Goal: Information Seeking & Learning: Understand process/instructions

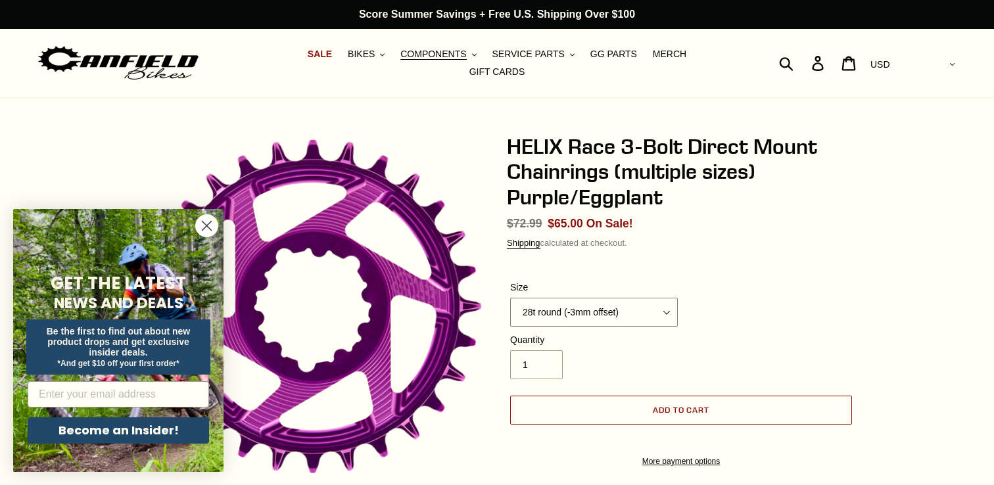
click at [586, 306] on select "28t round (-3mm offset) 30t round (-3mm offset) 32t round (-3mm offset) 34t rou…" at bounding box center [594, 312] width 168 height 29
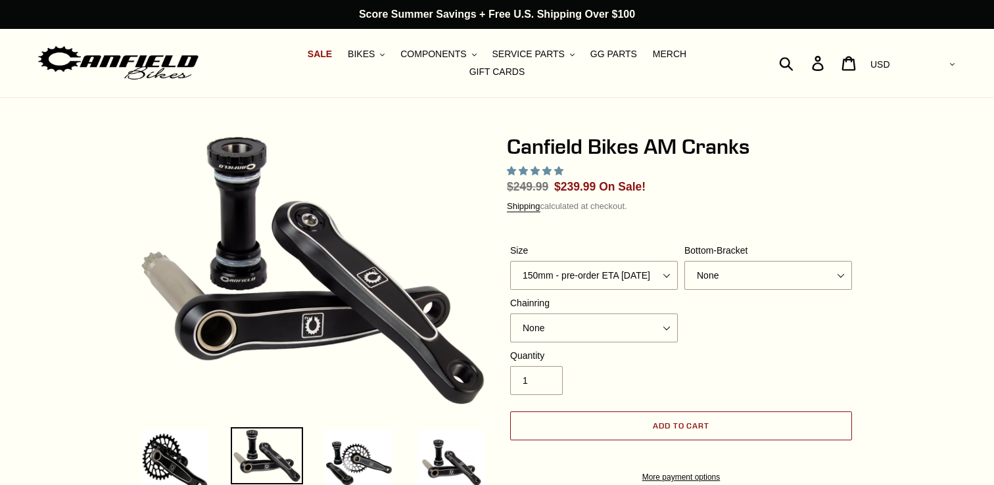
select select "highest-rating"
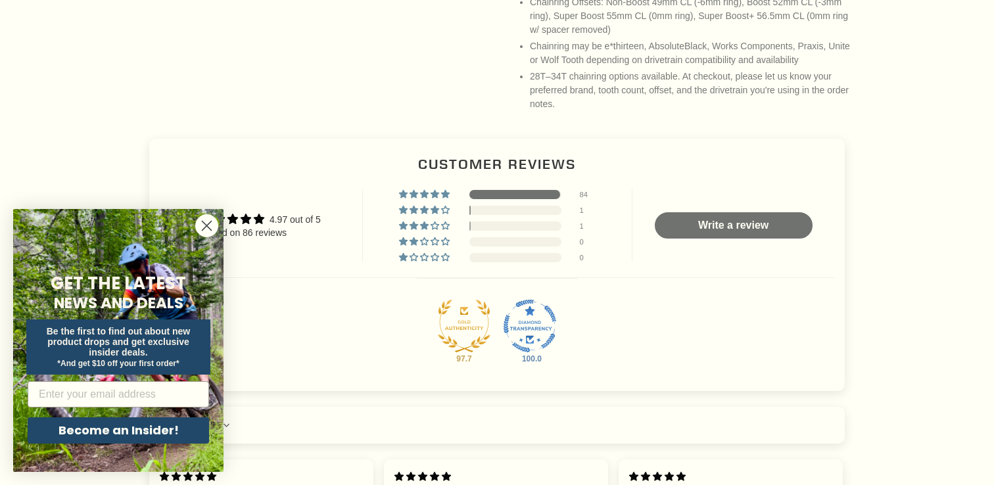
scroll to position [1166, 0]
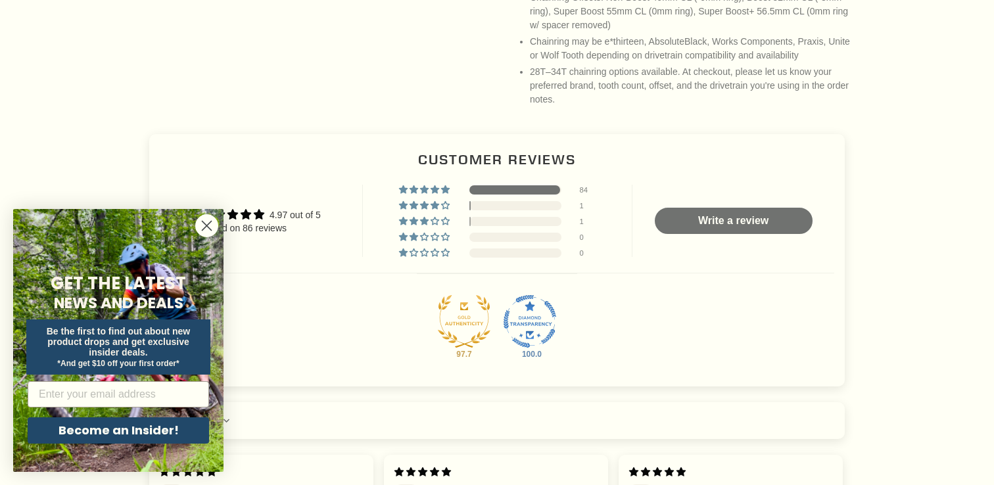
click at [207, 225] on icon "Close dialog" at bounding box center [206, 226] width 9 height 9
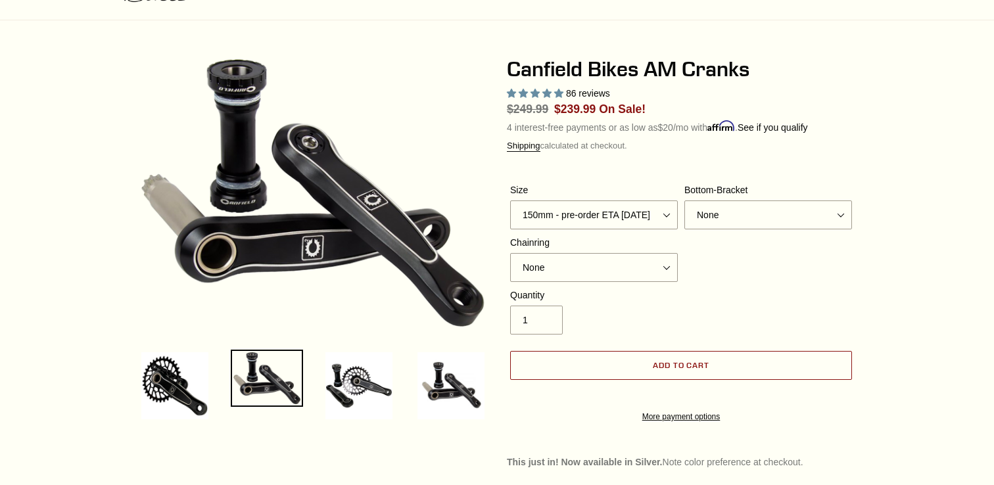
scroll to position [0, 0]
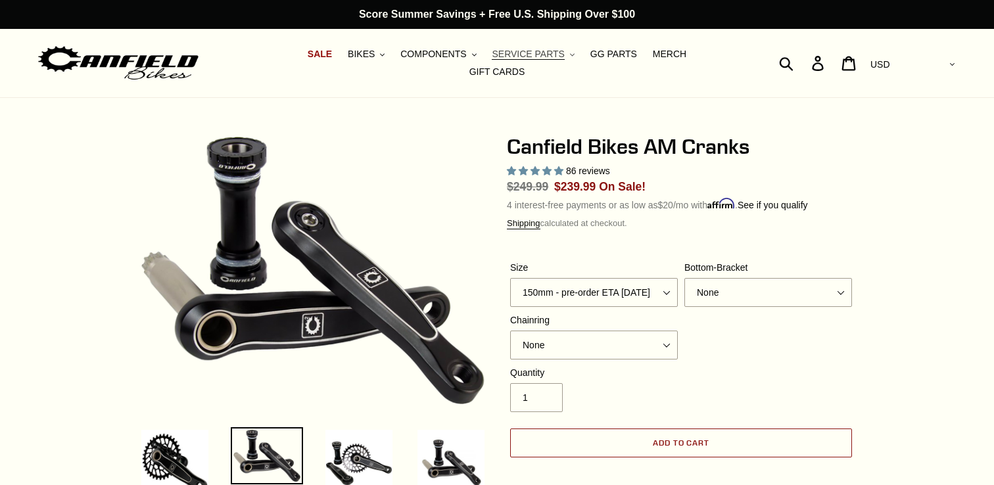
click at [492, 60] on span "SERVICE PARTS" at bounding box center [528, 54] width 72 height 11
click at [404, 63] on button "COMPONENTS .cls-1{fill:#231f20}" at bounding box center [438, 54] width 89 height 18
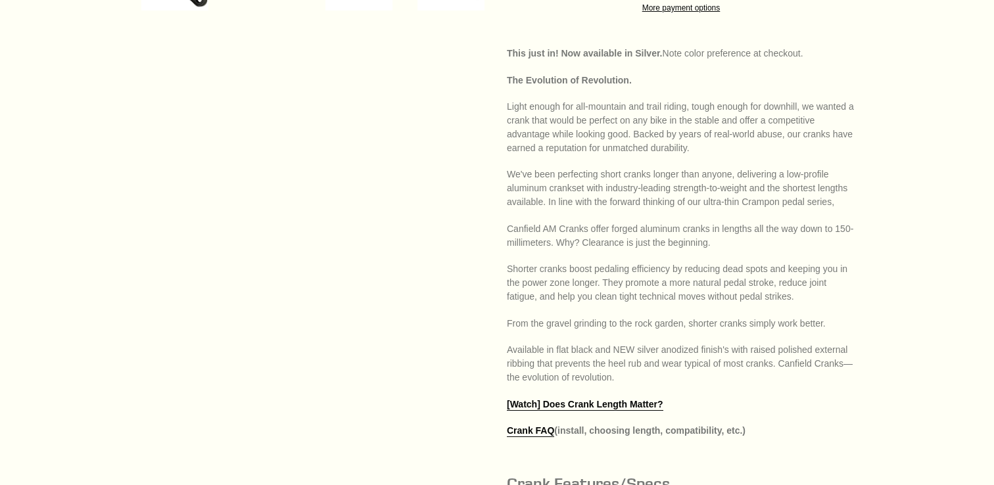
scroll to position [586, 0]
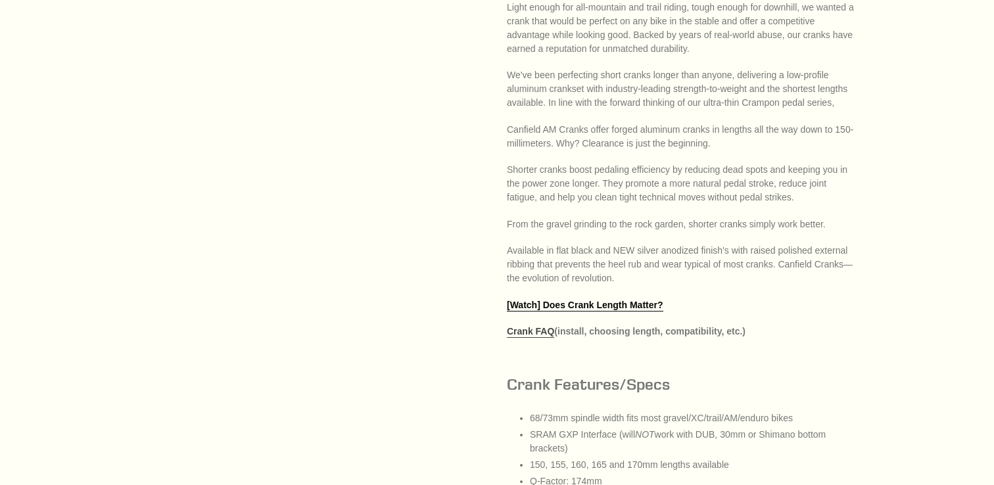
click at [540, 338] on link "Crank FAQ" at bounding box center [530, 332] width 47 height 12
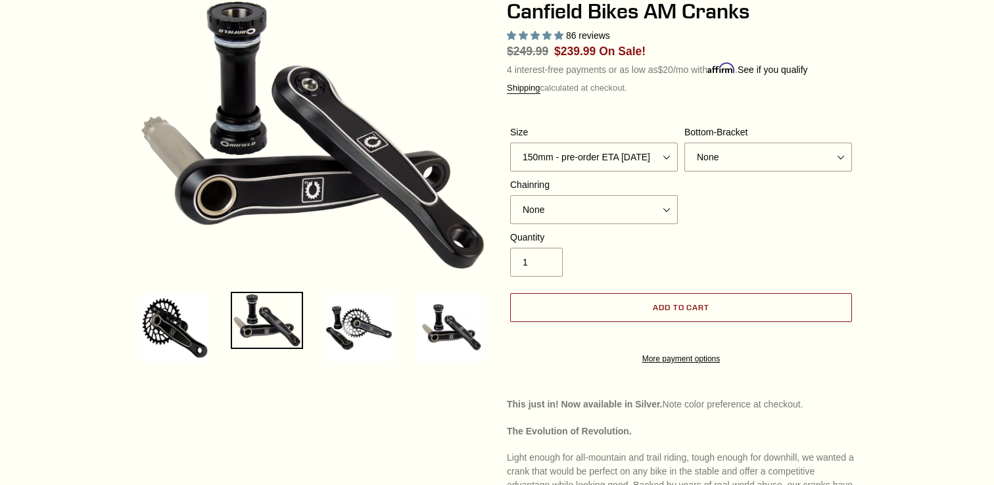
scroll to position [139, 0]
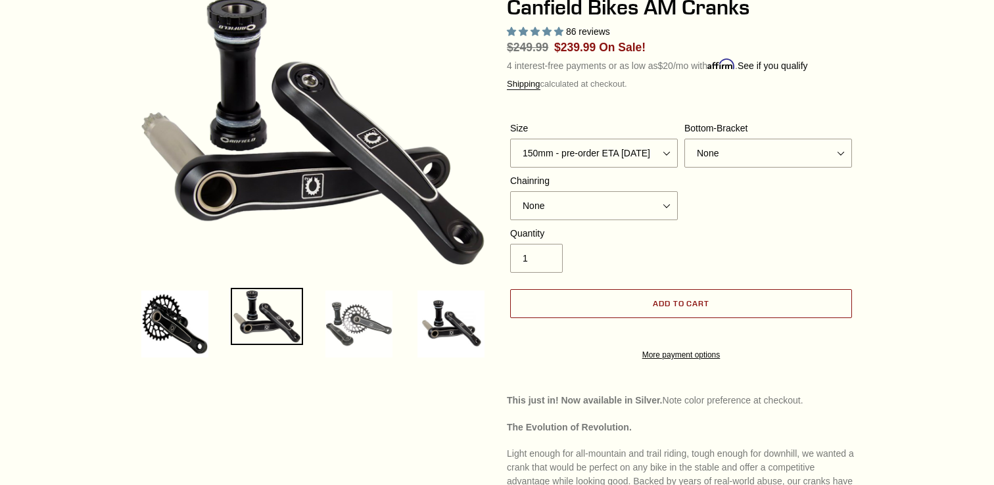
click at [373, 322] on img at bounding box center [359, 324] width 72 height 72
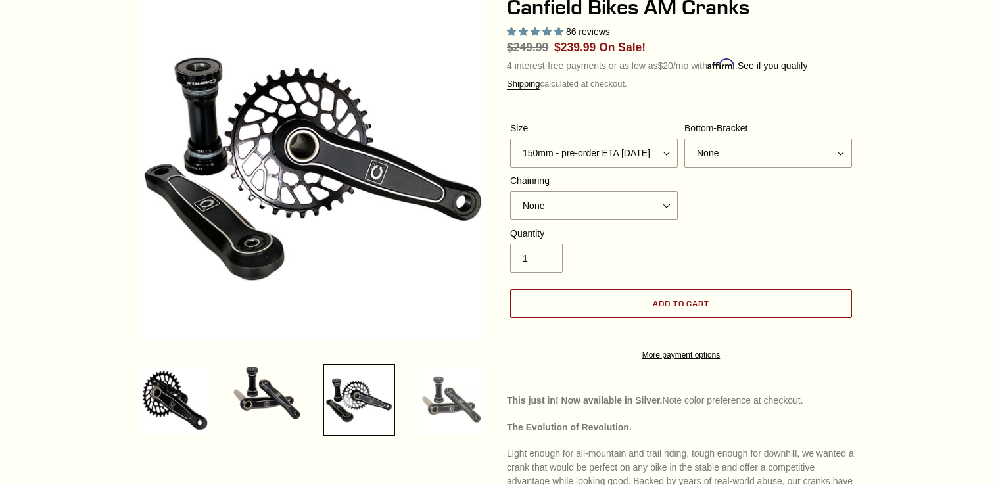
click at [442, 382] on img at bounding box center [451, 400] width 72 height 72
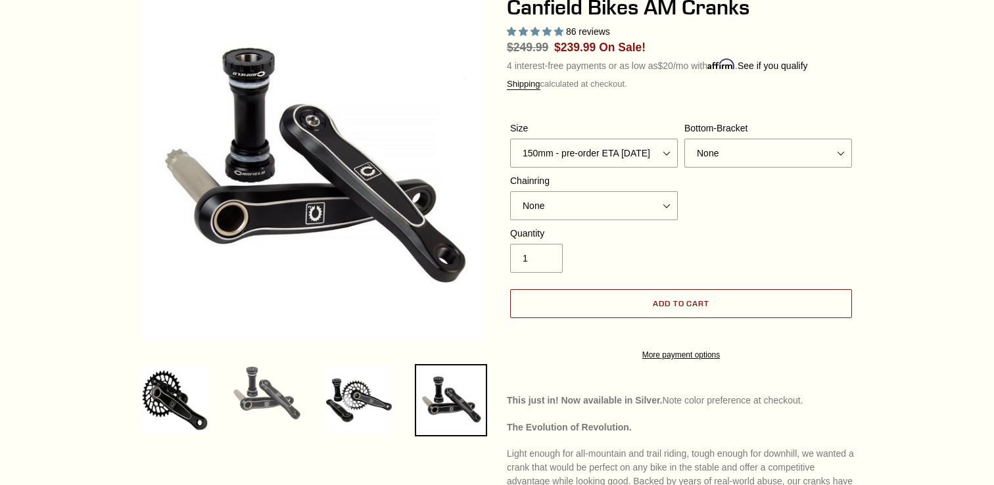
click at [255, 403] on img at bounding box center [267, 393] width 72 height 58
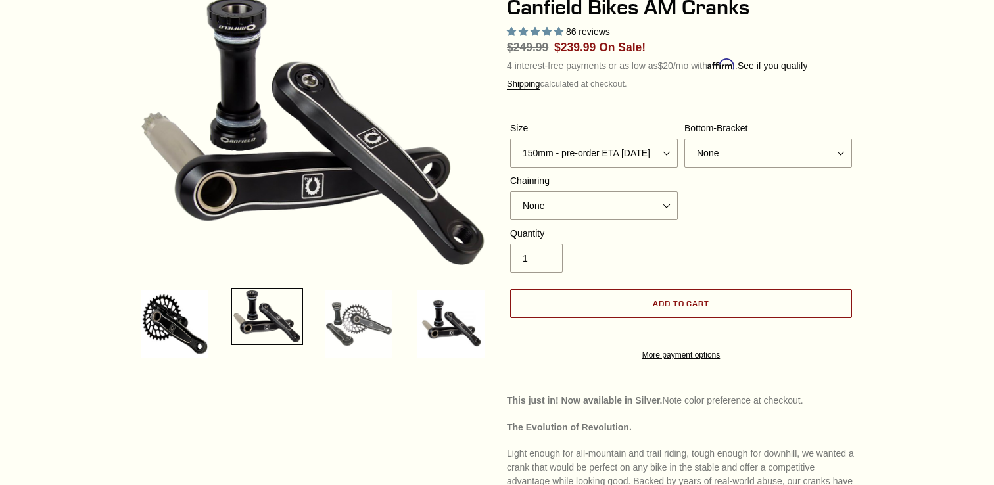
click at [341, 338] on img at bounding box center [359, 324] width 72 height 72
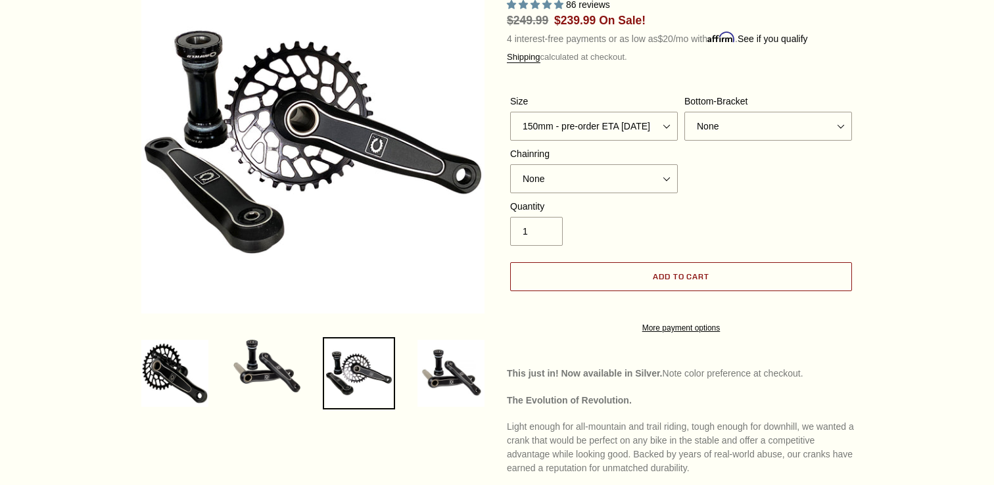
scroll to position [171, 0]
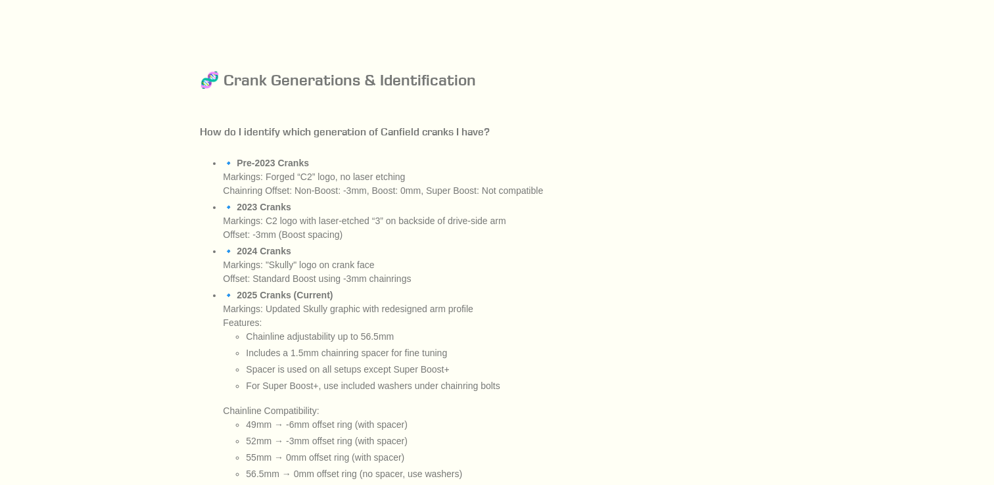
scroll to position [5009, 0]
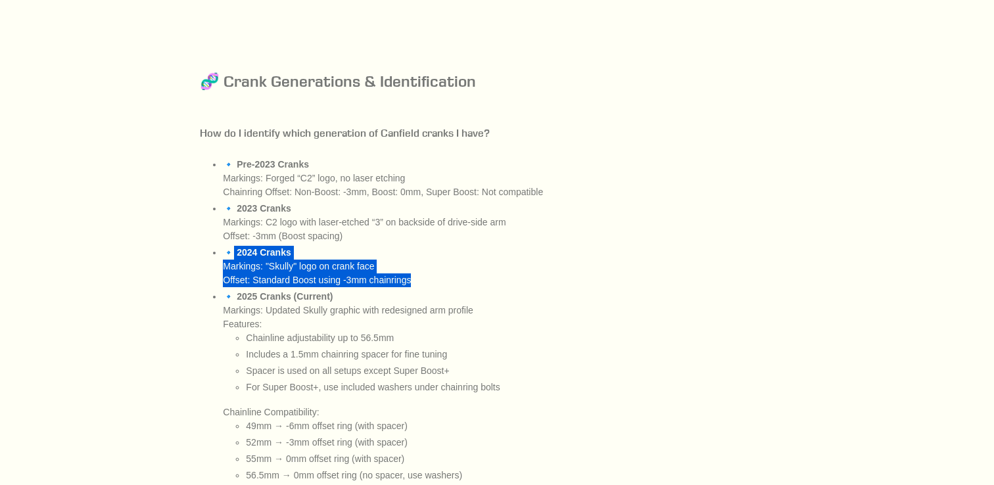
drag, startPoint x: 232, startPoint y: 259, endPoint x: 443, endPoint y: 296, distance: 214.2
click at [443, 296] on ul "🔹 Pre-2023 Cranks Markings: Forged “C2” logo, no laser etching Chainring Offset…" at bounding box center [508, 333] width 571 height 350
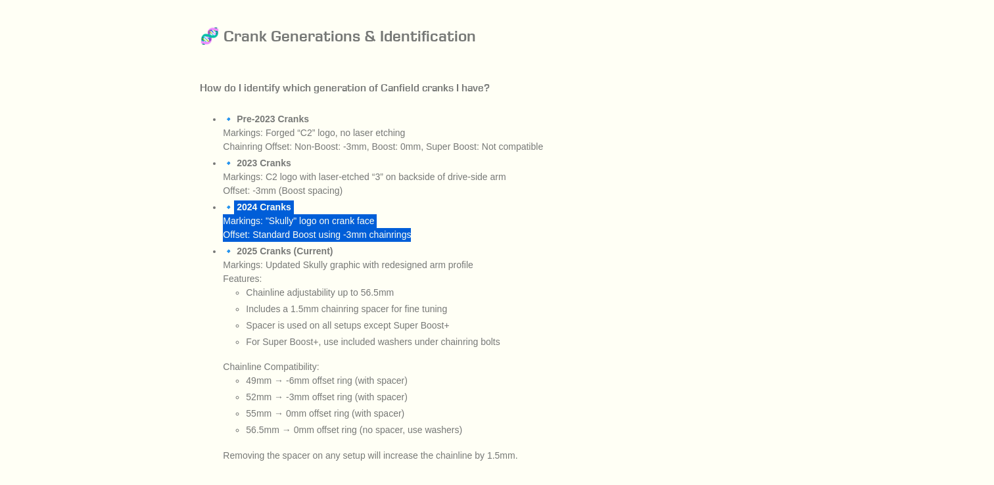
scroll to position [5055, 0]
click at [319, 241] on li "🔹 2024 Cranks Markings: "Skully" logo on crank face Offset: Standard Boost usin…" at bounding box center [508, 219] width 571 height 41
drag, startPoint x: 259, startPoint y: 223, endPoint x: 417, endPoint y: 250, distance: 160.2
click at [417, 251] on ul "🔹 Pre-2023 Cranks Markings: Forged “C2” logo, no laser etching Chainring Offset…" at bounding box center [508, 286] width 571 height 350
click at [417, 250] on li "🔹 2025 Cranks (Current) Markings: Updated Skully graphic with redesigned arm pr…" at bounding box center [508, 352] width 571 height 218
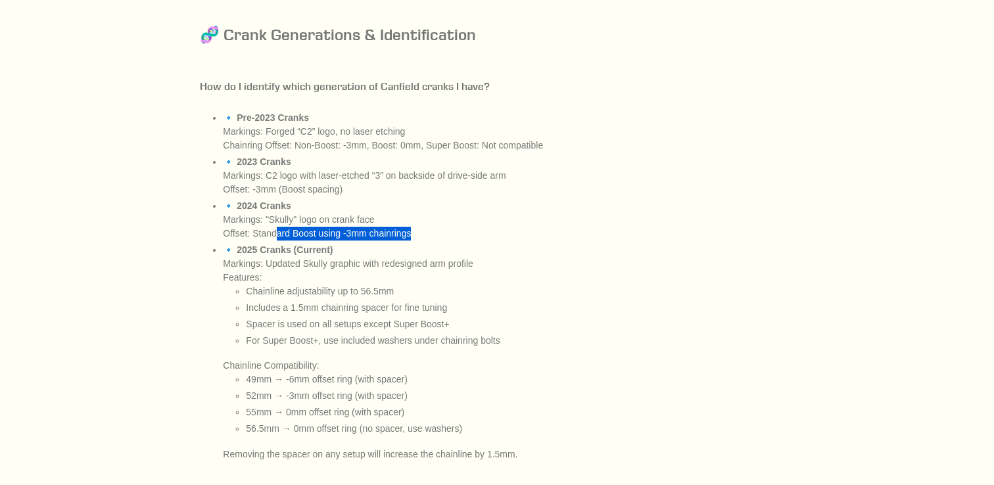
drag, startPoint x: 423, startPoint y: 246, endPoint x: 281, endPoint y: 235, distance: 142.4
click at [281, 235] on ul "🔹 Pre-2023 Cranks Markings: Forged “C2” logo, no laser etching Chainring Offset…" at bounding box center [508, 286] width 571 height 350
click at [309, 262] on li "🔹 2025 Cranks (Current) Markings: Updated Skully graphic with redesigned arm pr…" at bounding box center [508, 352] width 571 height 218
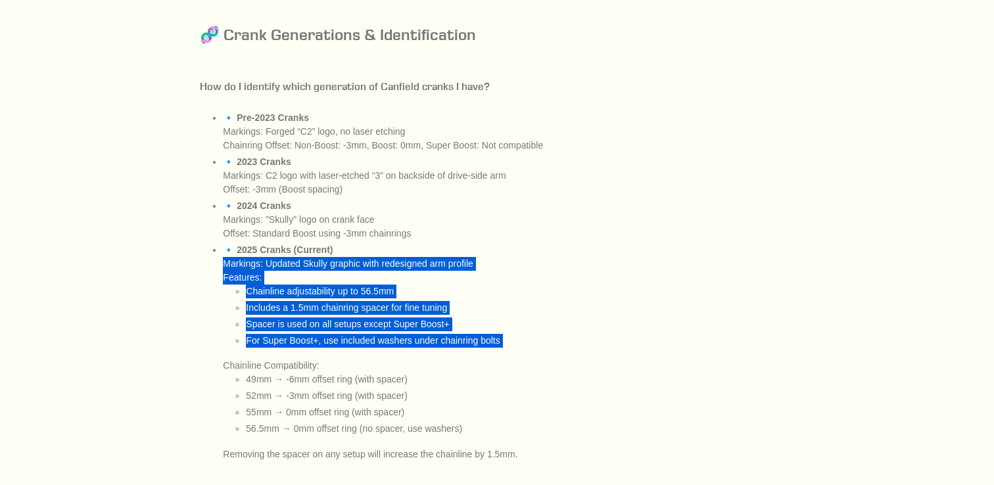
drag, startPoint x: 225, startPoint y: 270, endPoint x: 440, endPoint y: 356, distance: 230.7
click at [440, 357] on li "🔹 2025 Cranks (Current) Markings: Updated Skully graphic with redesigned arm pr…" at bounding box center [508, 352] width 571 height 218
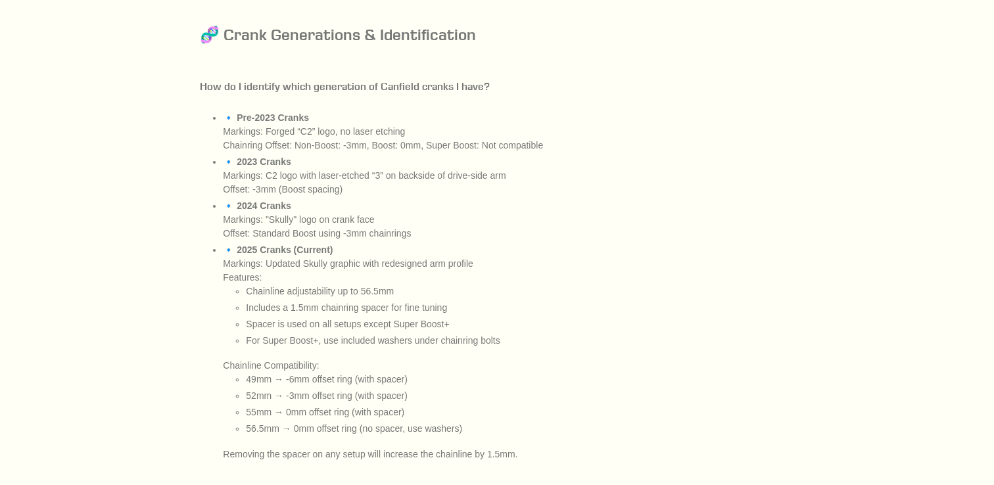
click at [439, 358] on li "🔹 2025 Cranks (Current) Markings: Updated Skully graphic with redesigned arm pr…" at bounding box center [508, 352] width 571 height 218
drag, startPoint x: 247, startPoint y: 401, endPoint x: 417, endPoint y: 408, distance: 170.4
click at [416, 409] on ul "49mm → -6mm offset ring (with spacer) 52mm → -3mm offset ring (with spacer) 55m…" at bounding box center [520, 404] width 548 height 63
drag, startPoint x: 299, startPoint y: 298, endPoint x: 380, endPoint y: 298, distance: 80.9
click at [380, 298] on li "Chainline adjustability up to 56.5mm" at bounding box center [520, 292] width 548 height 14
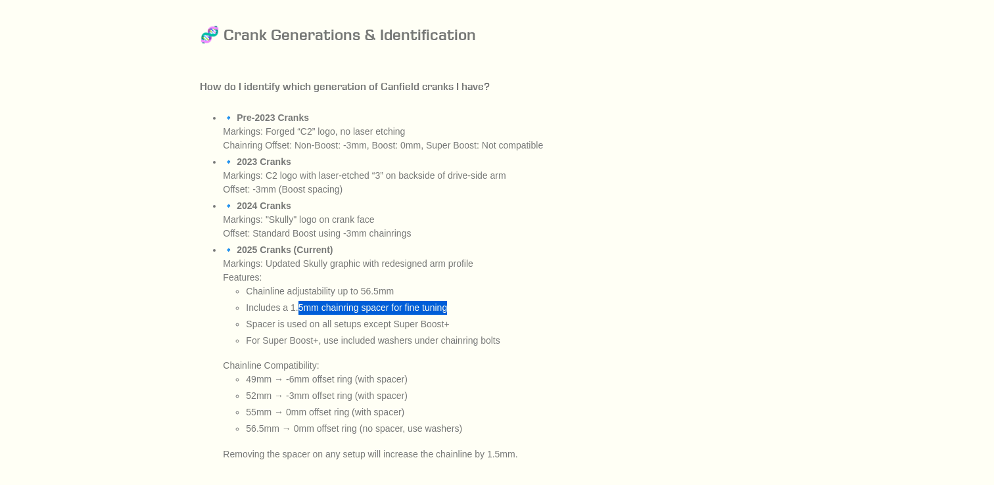
drag, startPoint x: 298, startPoint y: 308, endPoint x: 473, endPoint y: 308, distance: 174.2
click at [473, 308] on li "Includes a 1.5mm chainring spacer for fine tuning" at bounding box center [520, 308] width 548 height 14
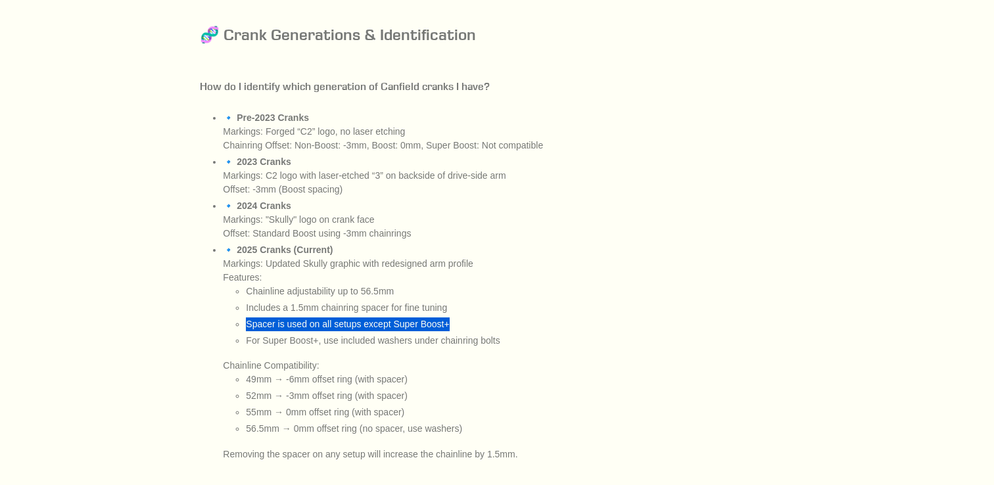
drag, startPoint x: 466, startPoint y: 322, endPoint x: 468, endPoint y: 335, distance: 12.6
click at [468, 335] on ul "Chainline adjustability up to 56.5mm Includes a 1.5mm chainring spacer for fine…" at bounding box center [520, 316] width 548 height 63
click at [468, 331] on li "Spacer is used on all setups except Super Boost+" at bounding box center [520, 325] width 548 height 14
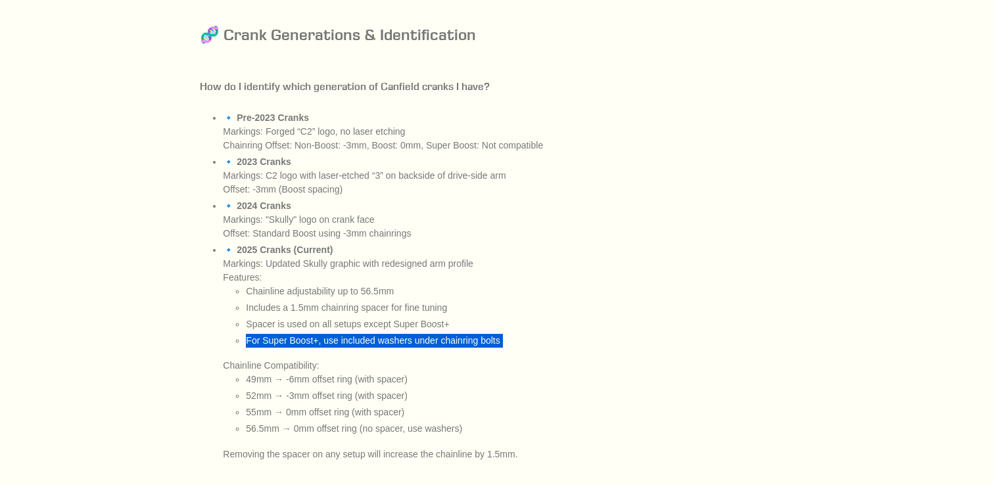
drag, startPoint x: 468, startPoint y: 335, endPoint x: 502, endPoint y: 356, distance: 39.6
click at [502, 356] on li "🔹 2025 Cranks (Current) Markings: Updated Skully graphic with redesigned arm pr…" at bounding box center [508, 352] width 571 height 218
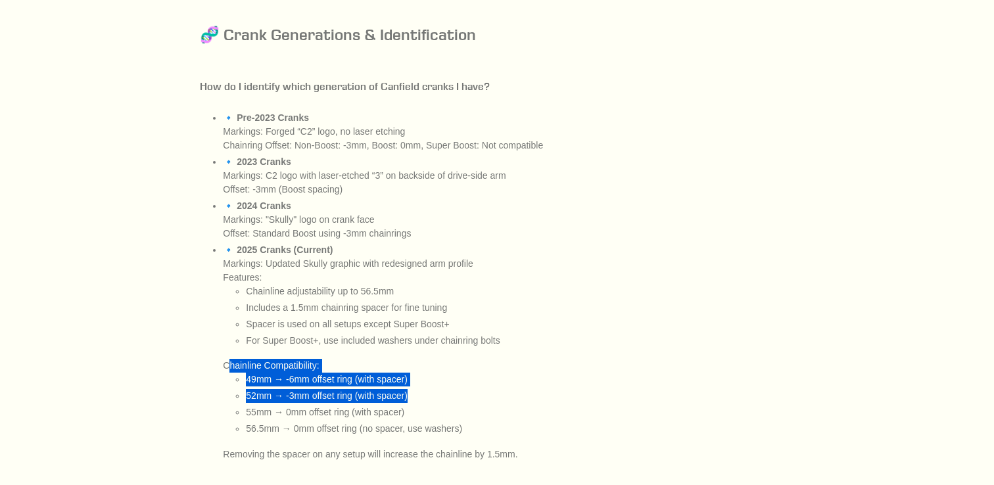
drag, startPoint x: 502, startPoint y: 356, endPoint x: 519, endPoint y: 396, distance: 43.6
click at [519, 396] on li "🔹 2025 Cranks (Current) Markings: Updated Skully graphic with redesigned arm pr…" at bounding box center [508, 352] width 571 height 218
click at [519, 396] on li "52mm → -3mm offset ring (with spacer)" at bounding box center [520, 396] width 548 height 14
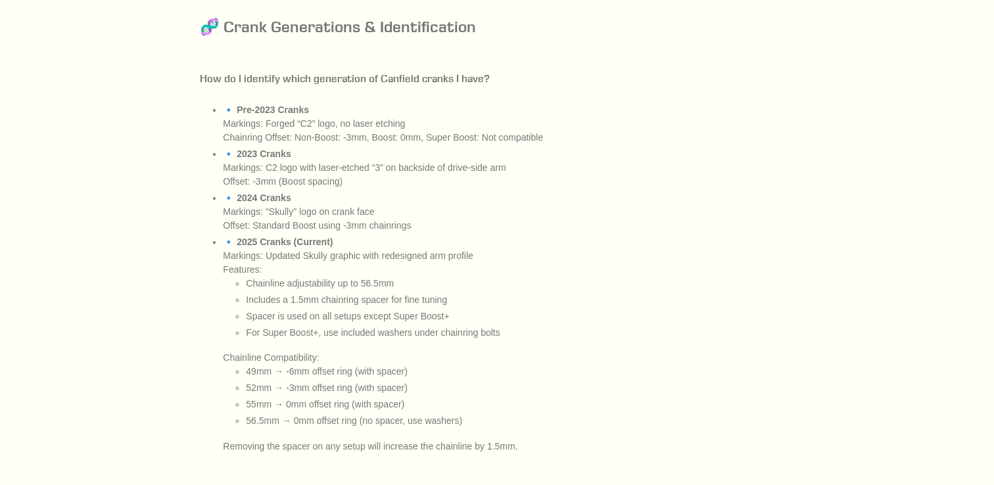
scroll to position [5065, 0]
click at [525, 410] on li "55mm → 0mm offset ring (with spacer)" at bounding box center [520, 403] width 548 height 14
drag, startPoint x: 525, startPoint y: 410, endPoint x: 514, endPoint y: 359, distance: 51.7
click at [514, 359] on li "🔹 2025 Cranks (Current) Markings: Updated Skully graphic with redesigned arm pr…" at bounding box center [508, 342] width 571 height 218
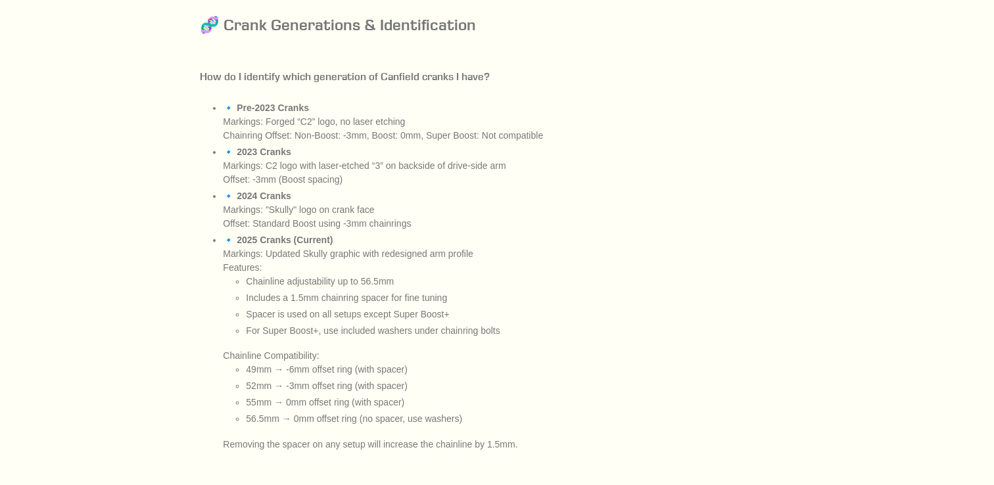
click at [514, 359] on li "🔹 2025 Cranks (Current) Markings: Updated Skully graphic with redesigned arm pr…" at bounding box center [508, 342] width 571 height 218
